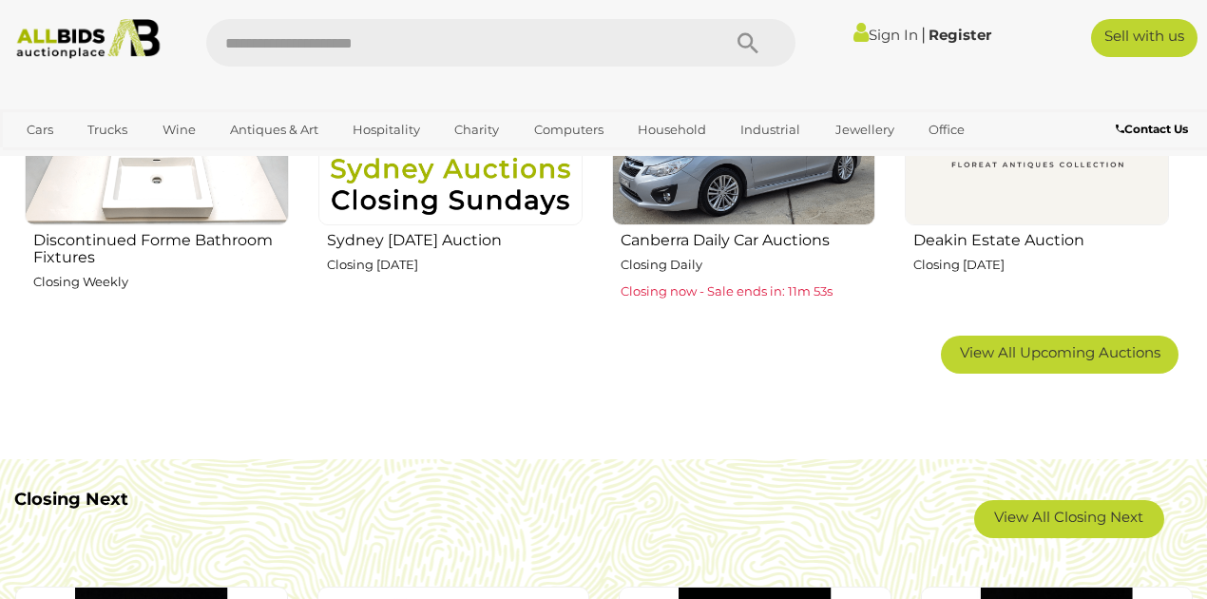
scroll to position [1203, 0]
click at [1051, 354] on span "View All Upcoming Auctions" at bounding box center [1060, 352] width 201 height 18
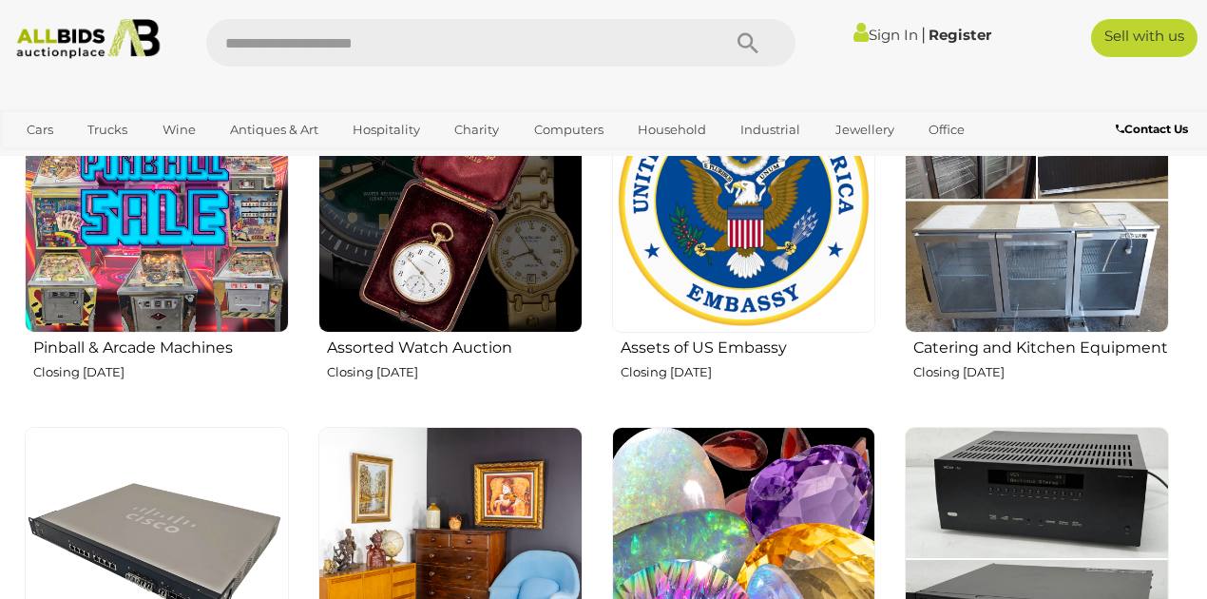
scroll to position [1773, 0]
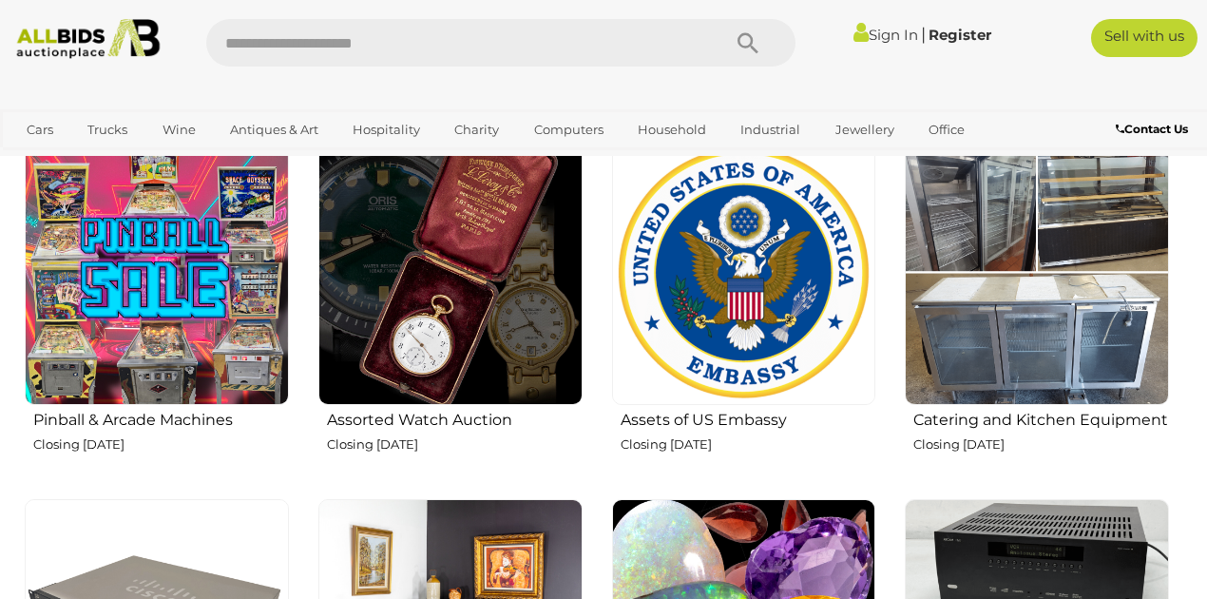
click at [760, 363] on img at bounding box center [744, 273] width 264 height 264
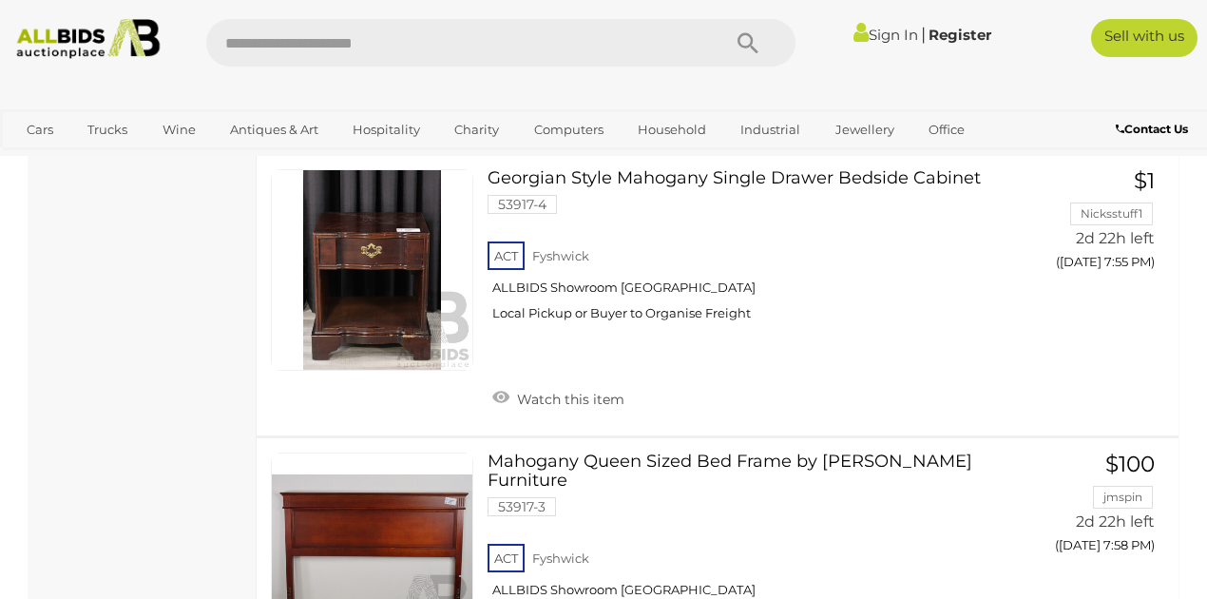
scroll to position [6399, 0]
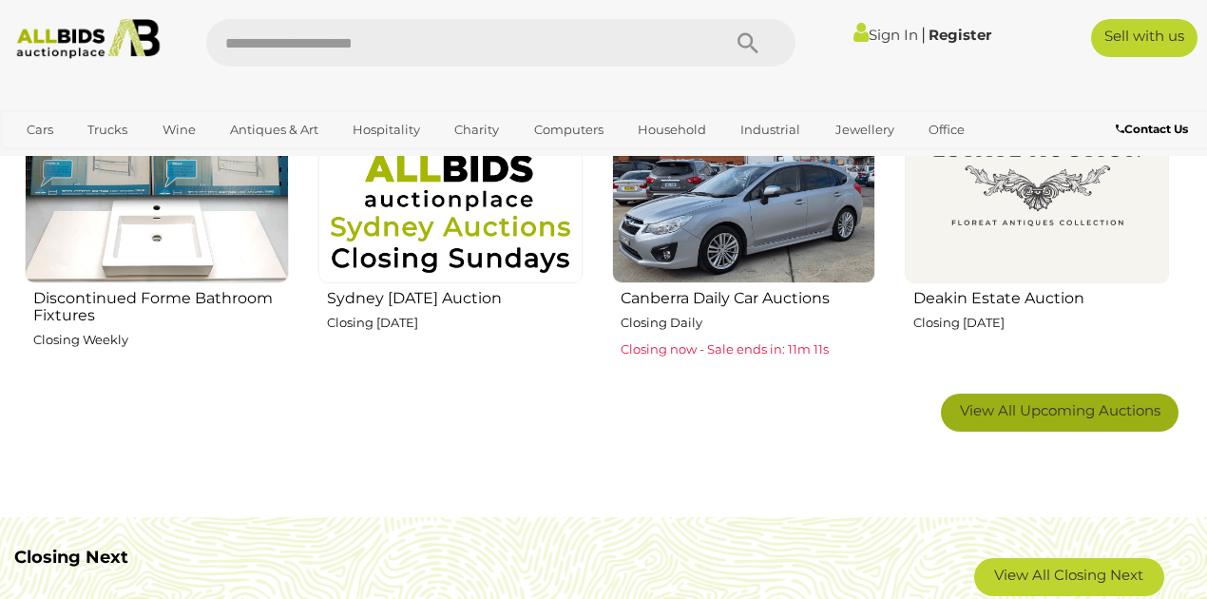
scroll to position [1140, 0]
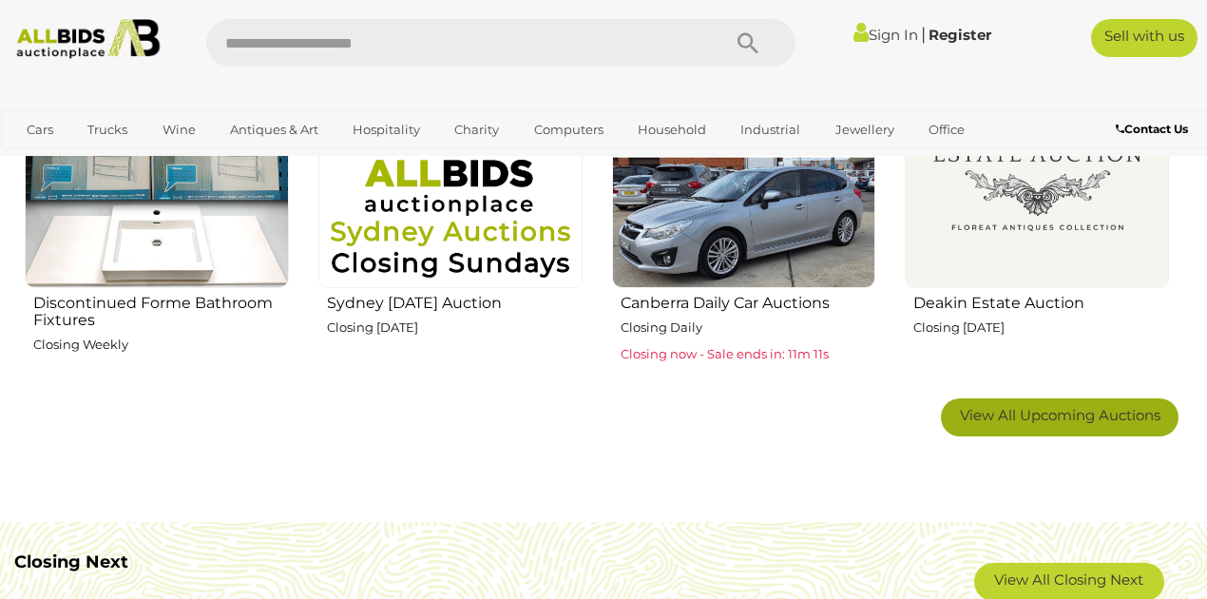
click at [1085, 411] on span "View All Upcoming Auctions" at bounding box center [1060, 415] width 201 height 18
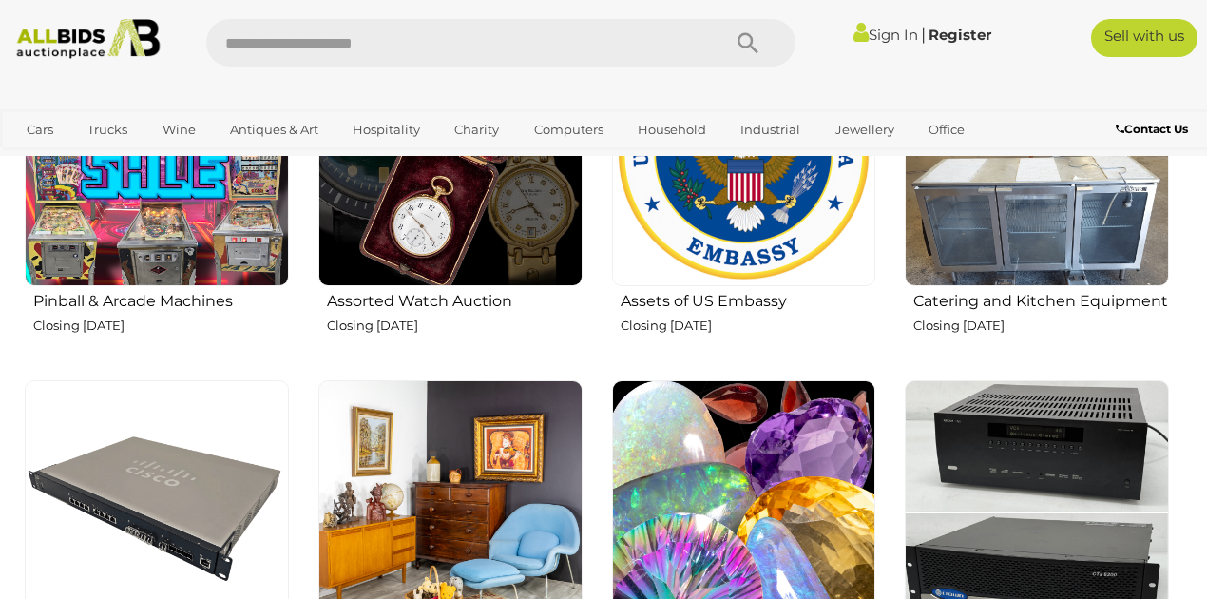
scroll to position [2027, 0]
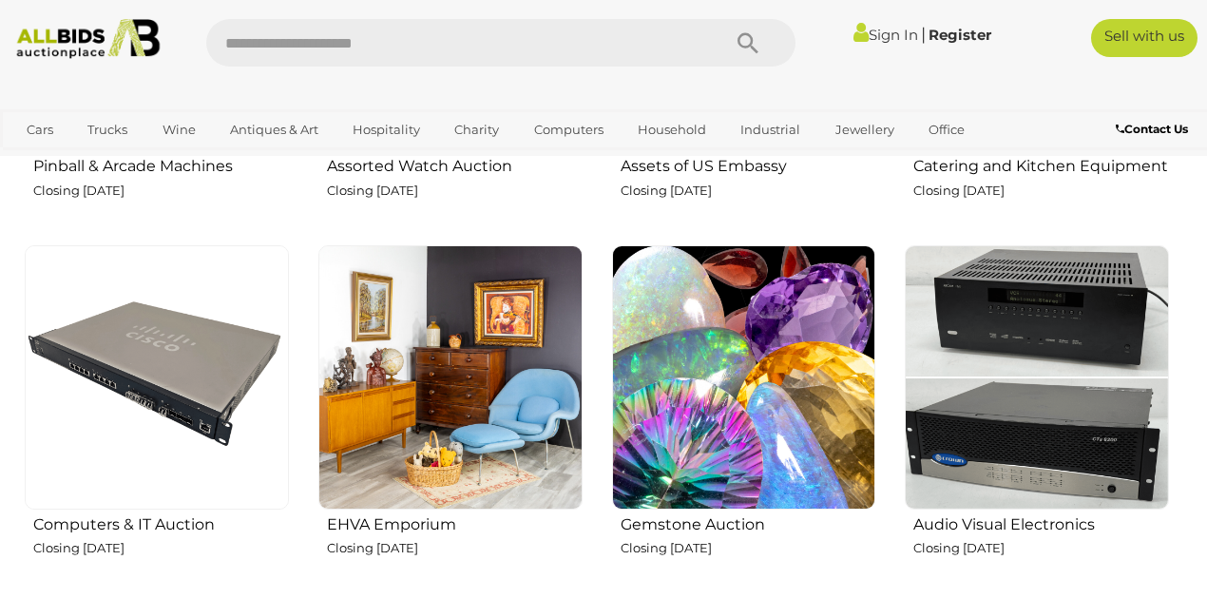
click at [489, 394] on img at bounding box center [450, 377] width 264 height 264
